Goal: Transaction & Acquisition: Purchase product/service

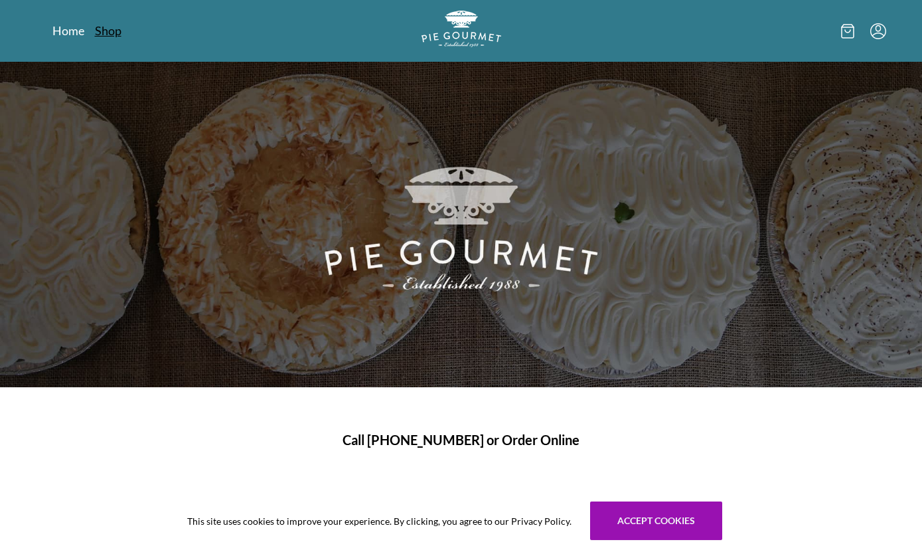
click at [112, 36] on link "Shop" at bounding box center [108, 31] width 27 height 16
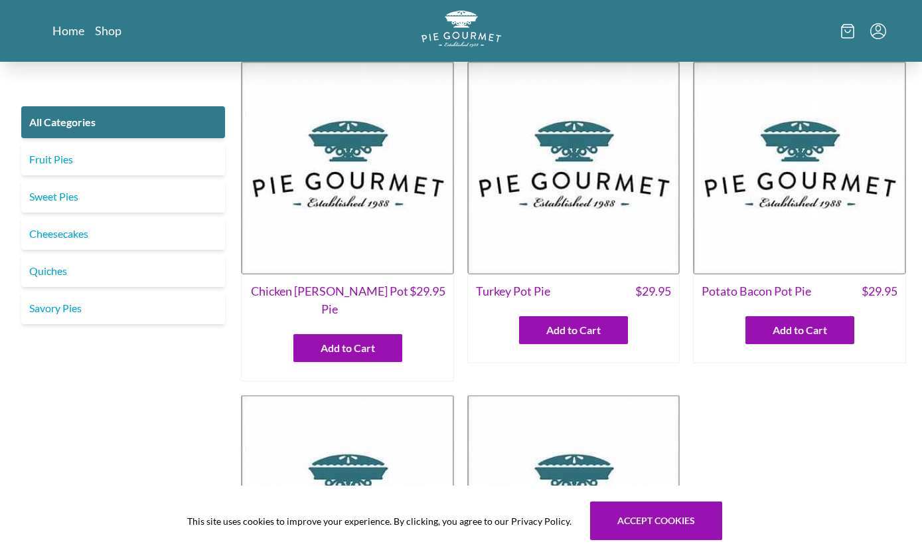
scroll to position [9, 0]
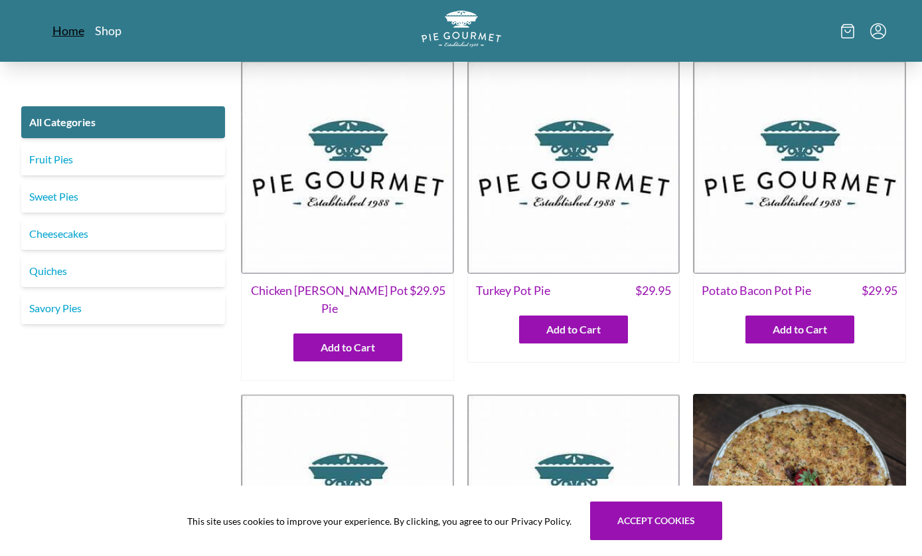
click at [61, 33] on link "Home" at bounding box center [68, 31] width 32 height 16
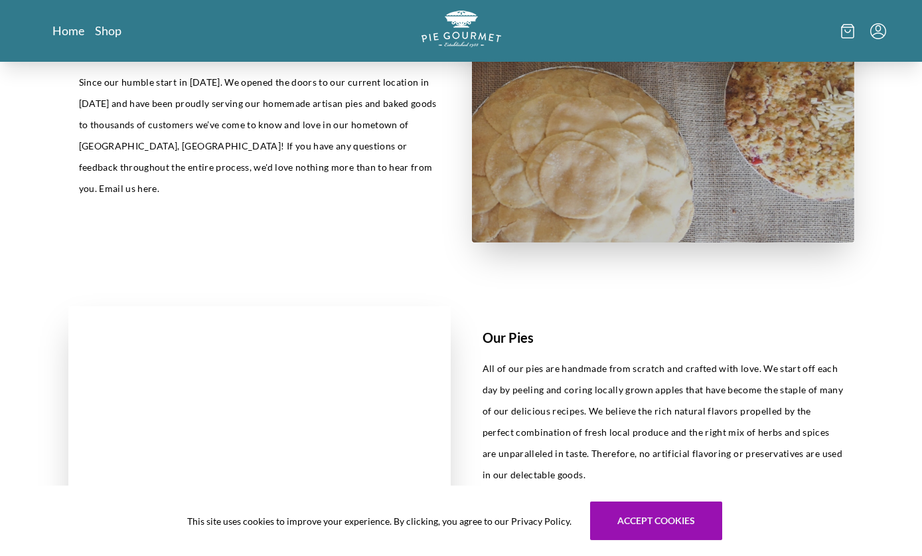
scroll to position [235, 0]
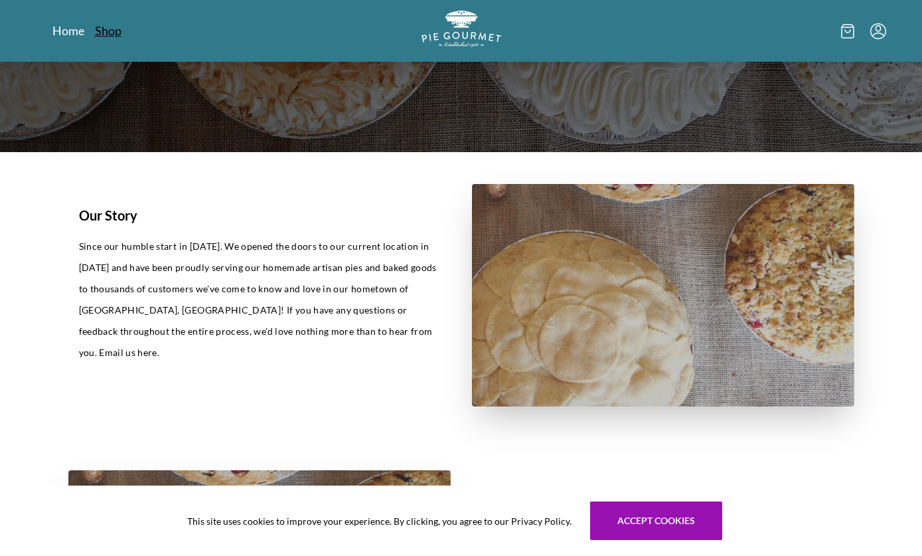
click at [109, 29] on link "Shop" at bounding box center [108, 31] width 27 height 16
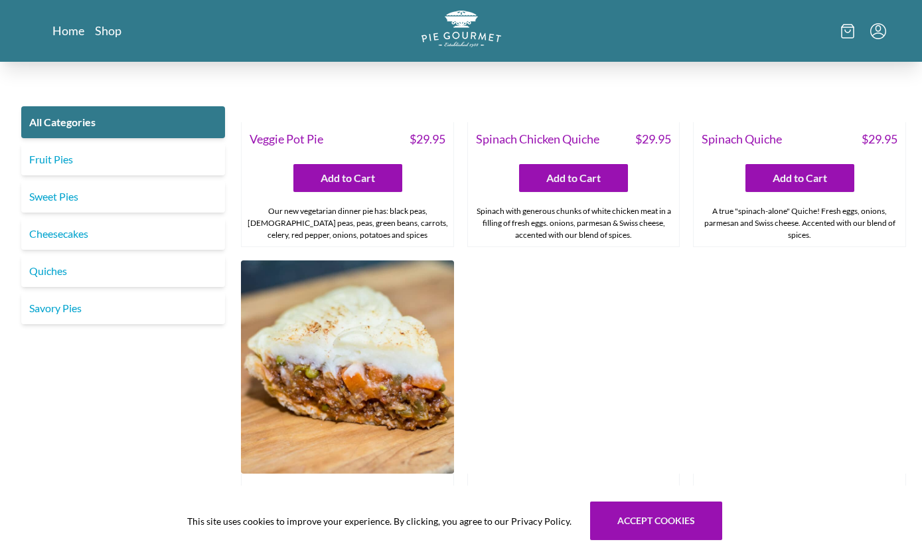
scroll to position [1338, 0]
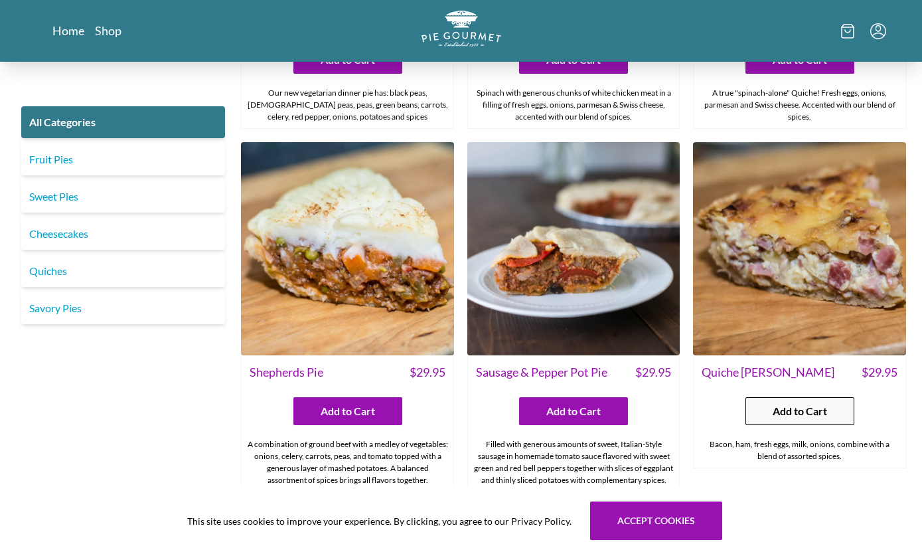
click at [774, 403] on span "Add to Cart" at bounding box center [800, 411] width 54 height 16
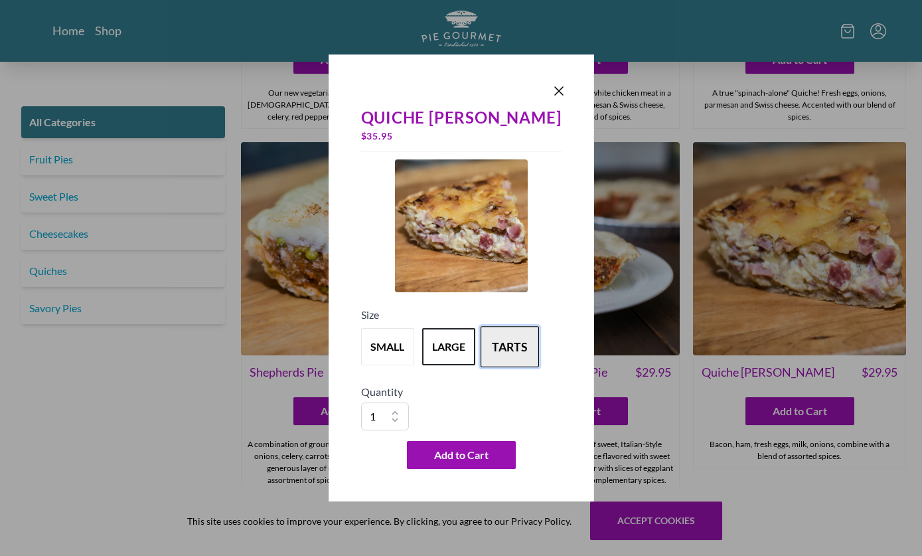
click at [505, 355] on button "tarts" at bounding box center [510, 346] width 58 height 41
click at [456, 357] on button "large" at bounding box center [449, 346] width 58 height 41
click at [532, 357] on button "tarts" at bounding box center [510, 346] width 58 height 41
click at [417, 365] on div "small large tarts" at bounding box center [461, 347] width 201 height 48
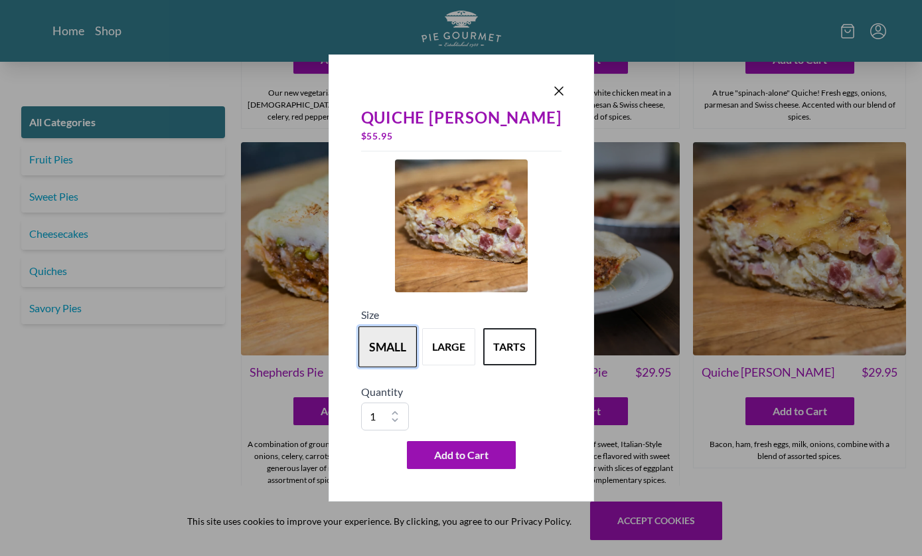
click at [407, 358] on button "small" at bounding box center [388, 346] width 58 height 41
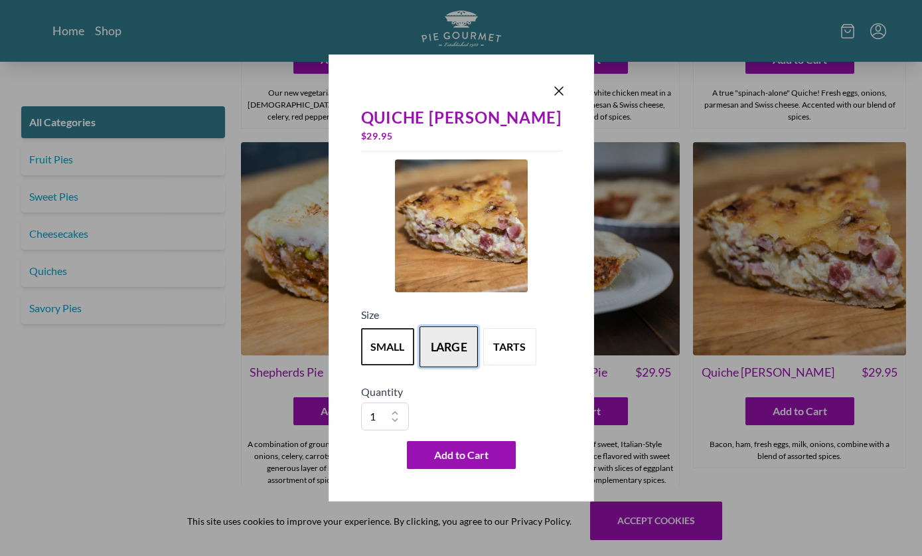
click at [469, 354] on button "large" at bounding box center [449, 346] width 58 height 41
click at [403, 357] on button "small" at bounding box center [388, 346] width 58 height 41
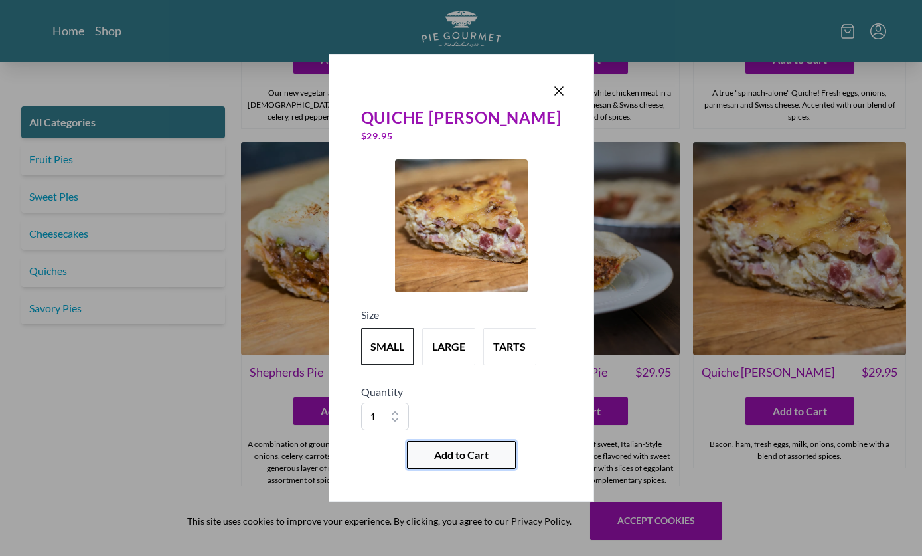
click at [456, 460] on span "Add to Cart" at bounding box center [461, 455] width 54 height 16
click at [214, 438] on div "Quiche [PERSON_NAME] $ 29.95 Size small large tarts Quantity 1 2 3 4 5 6 7 8 9 …" at bounding box center [461, 278] width 922 height 556
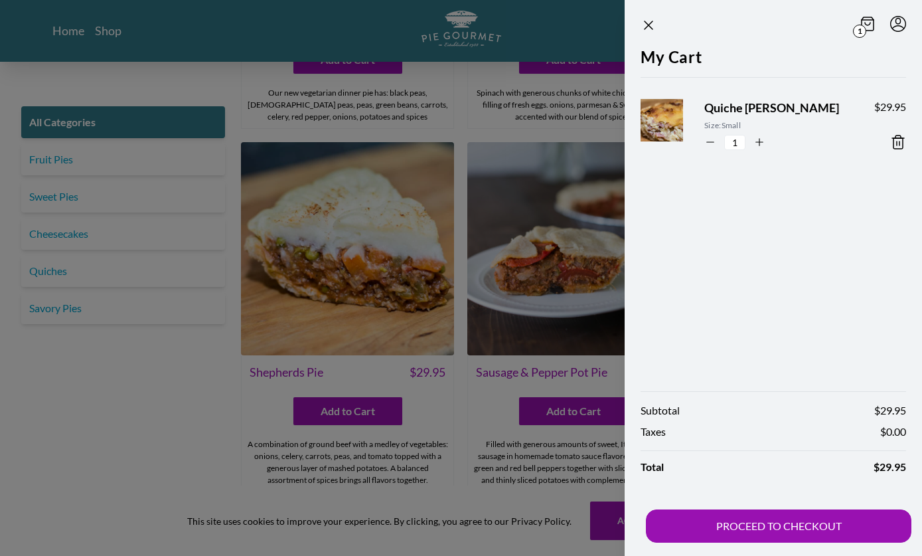
click at [214, 438] on div at bounding box center [461, 278] width 922 height 556
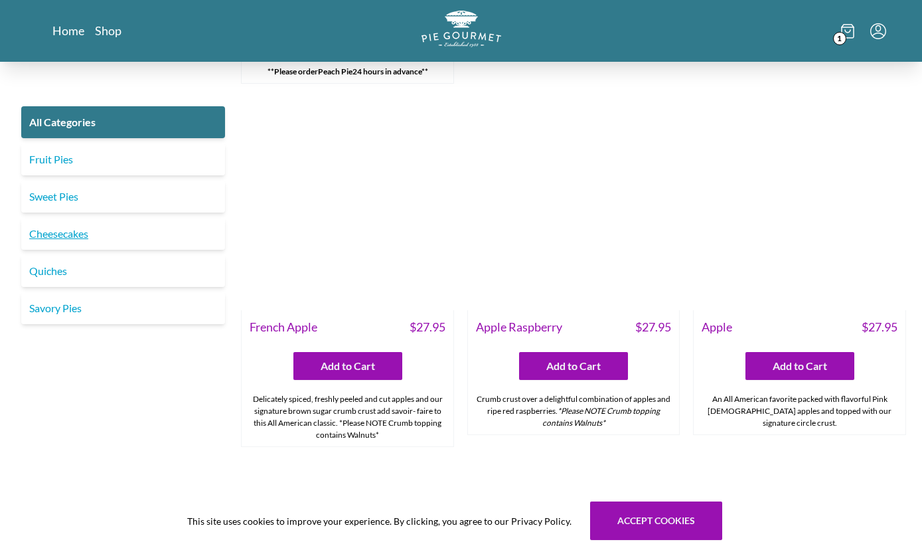
scroll to position [4206, 0]
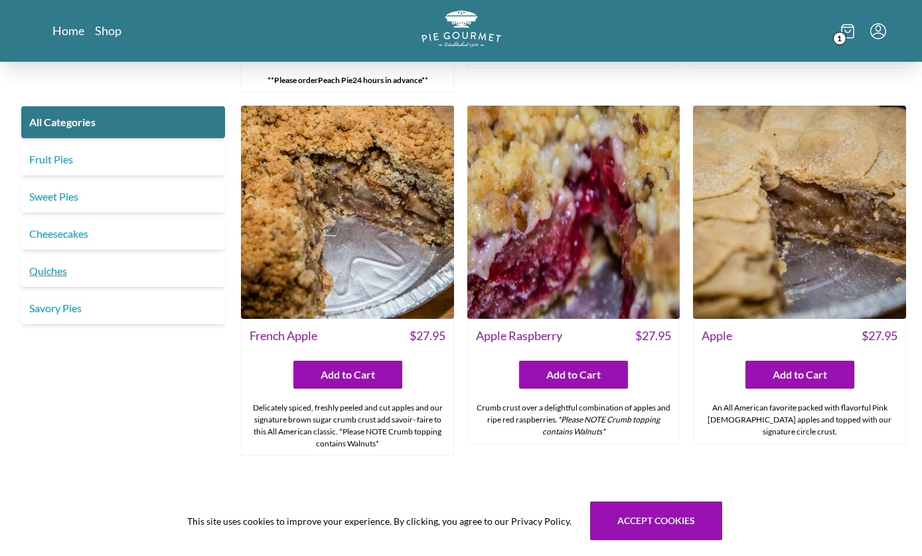
click at [102, 271] on link "Quiches" at bounding box center [123, 271] width 204 height 32
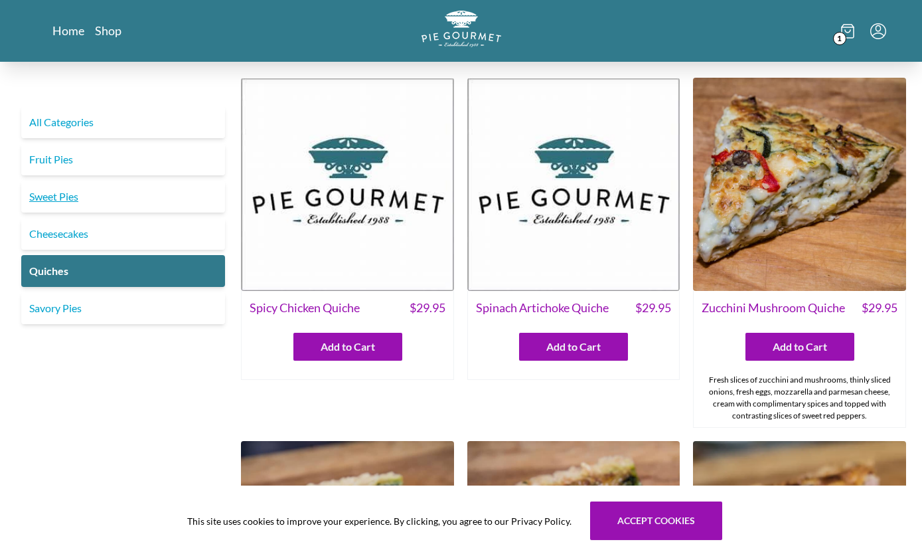
click at [116, 205] on link "Sweet Pies" at bounding box center [123, 197] width 204 height 32
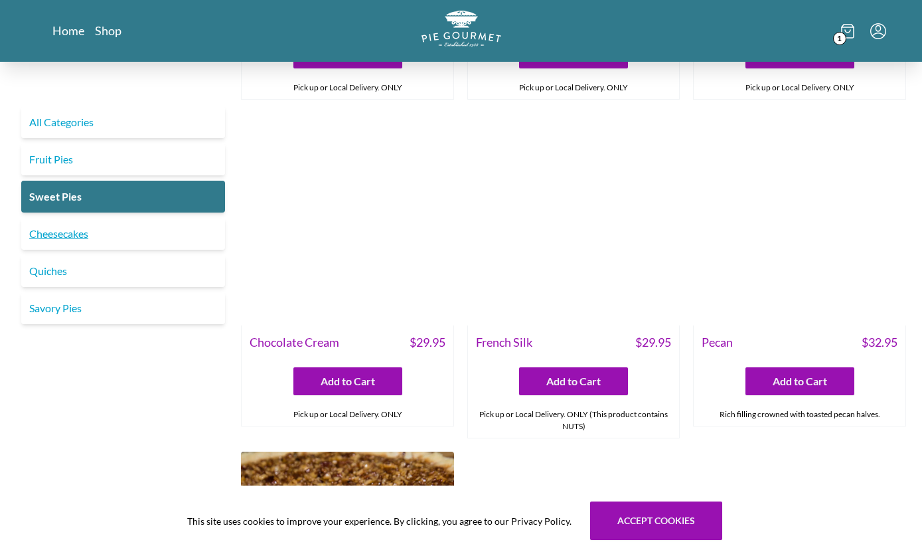
scroll to position [341, 0]
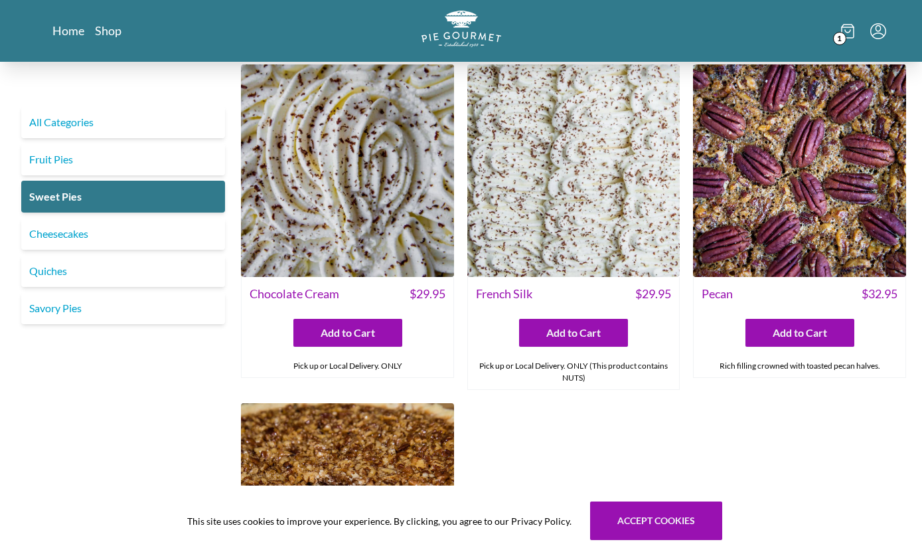
click at [553, 276] on img at bounding box center [574, 170] width 213 height 213
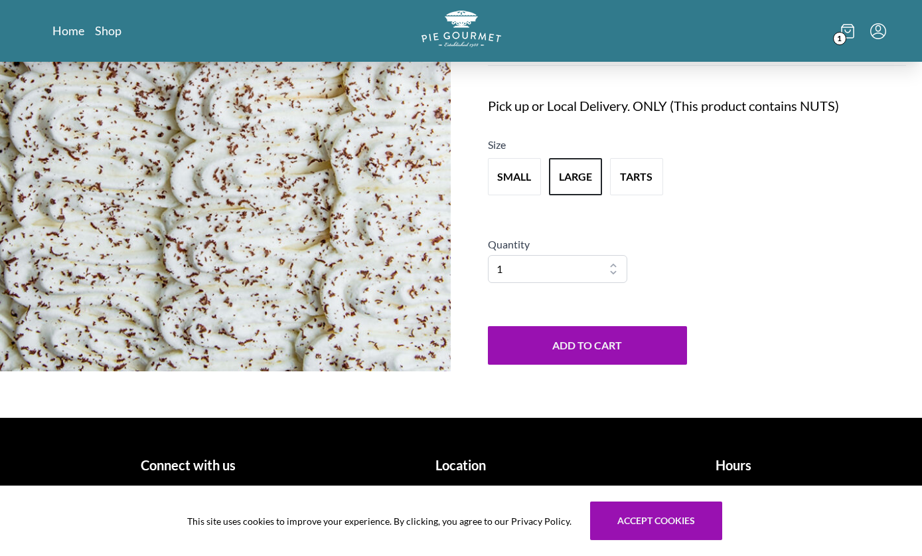
scroll to position [140, 0]
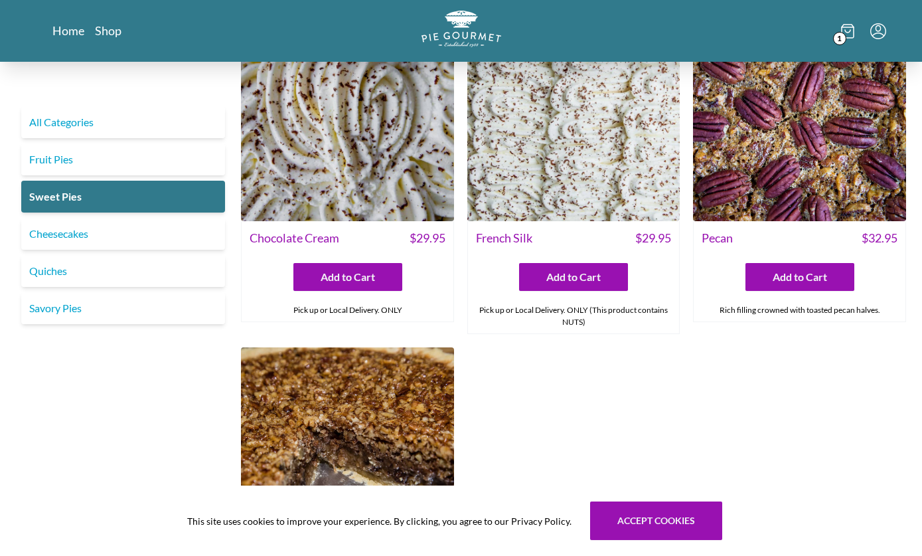
scroll to position [313, 0]
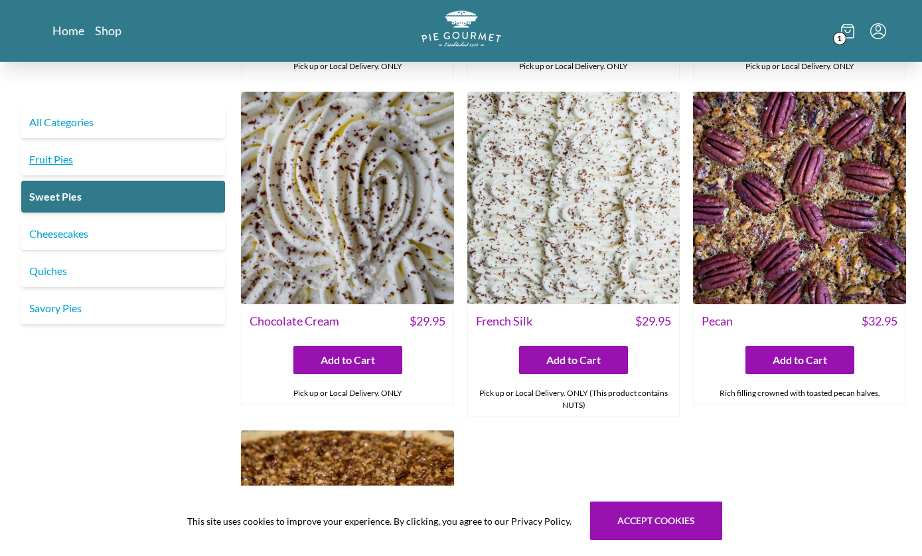
click at [89, 163] on link "Fruit Pies" at bounding box center [123, 159] width 204 height 32
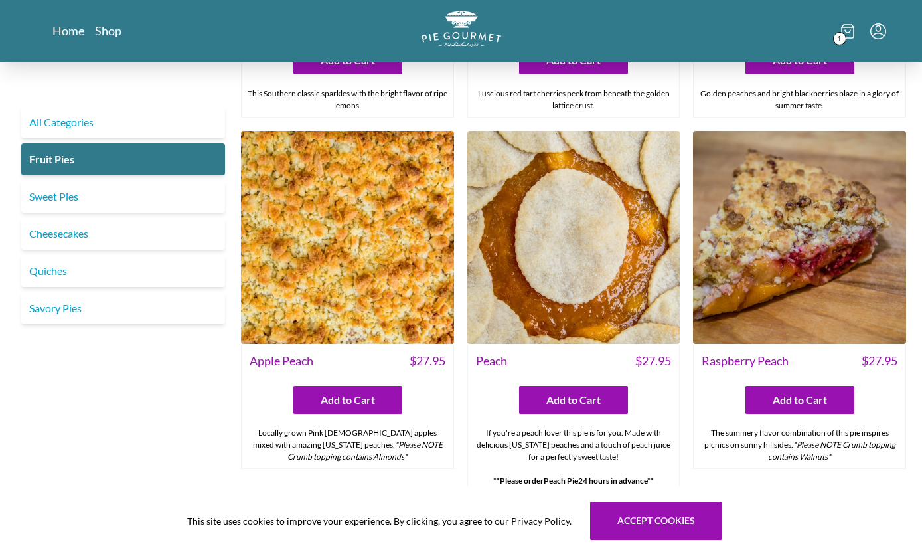
scroll to position [643, 0]
